Goal: Task Accomplishment & Management: Use online tool/utility

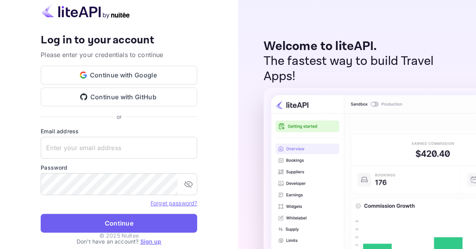
type input "[EMAIL_ADDRESS][DOMAIN_NAME]"
click at [96, 225] on button "Continue" at bounding box center [119, 223] width 156 height 19
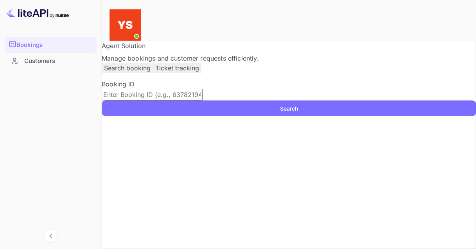
click at [203, 101] on input "text" at bounding box center [152, 95] width 101 height 12
paste input "9699283"
type input "9699283"
click at [140, 116] on button "Search" at bounding box center [289, 109] width 374 height 16
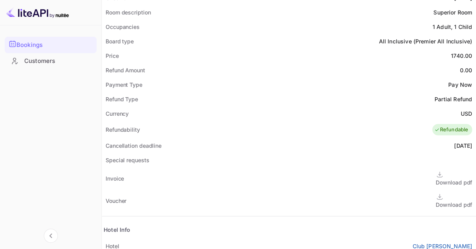
scroll to position [313, 0]
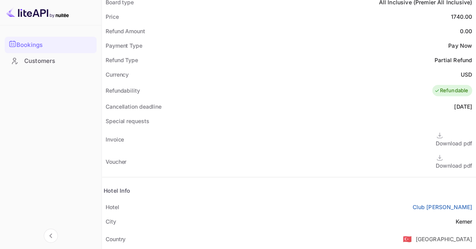
click at [436, 162] on div "Download pdf" at bounding box center [454, 166] width 36 height 8
